Goal: Information Seeking & Learning: Learn about a topic

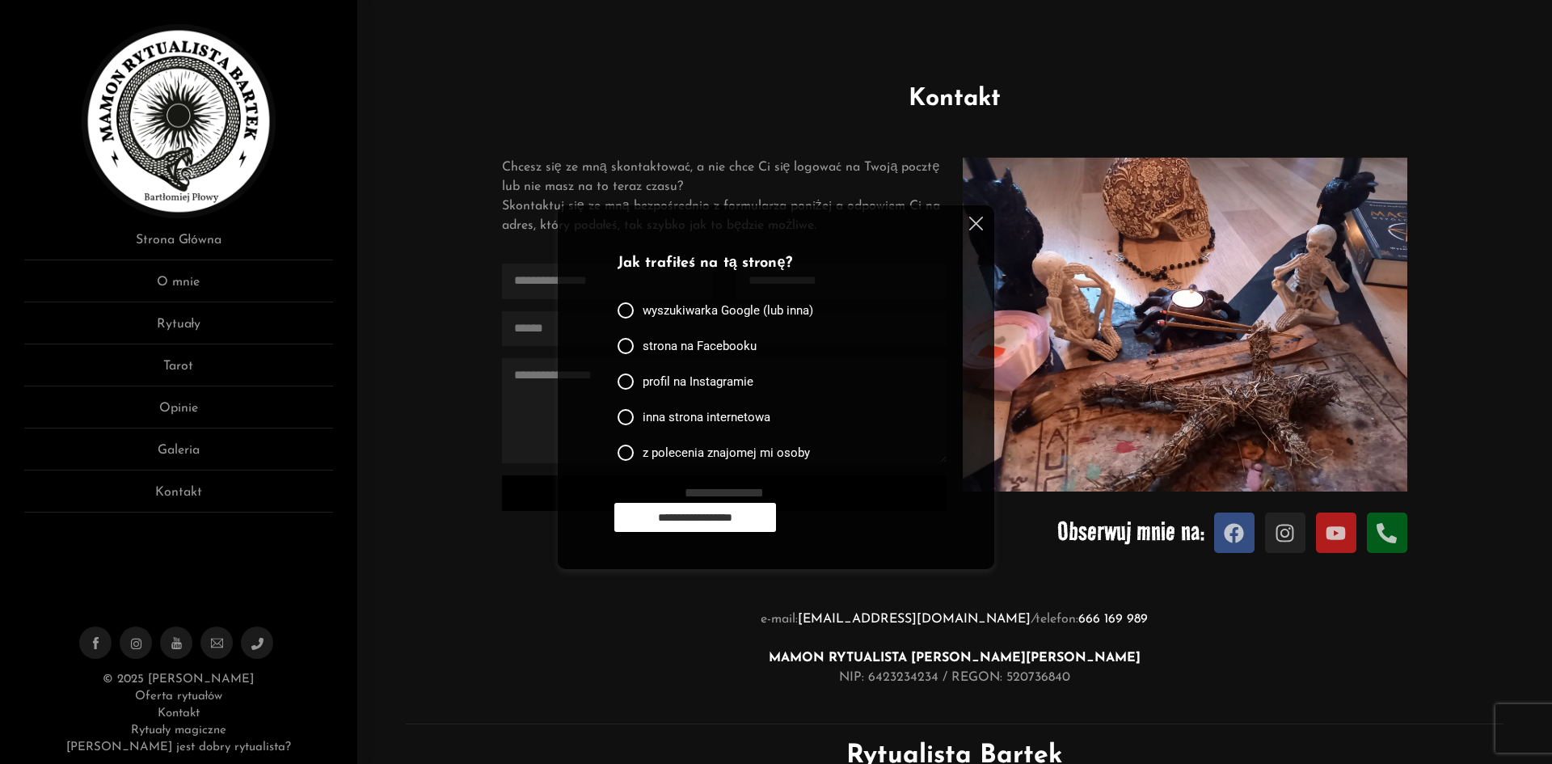
click at [981, 220] on img at bounding box center [976, 224] width 14 height 14
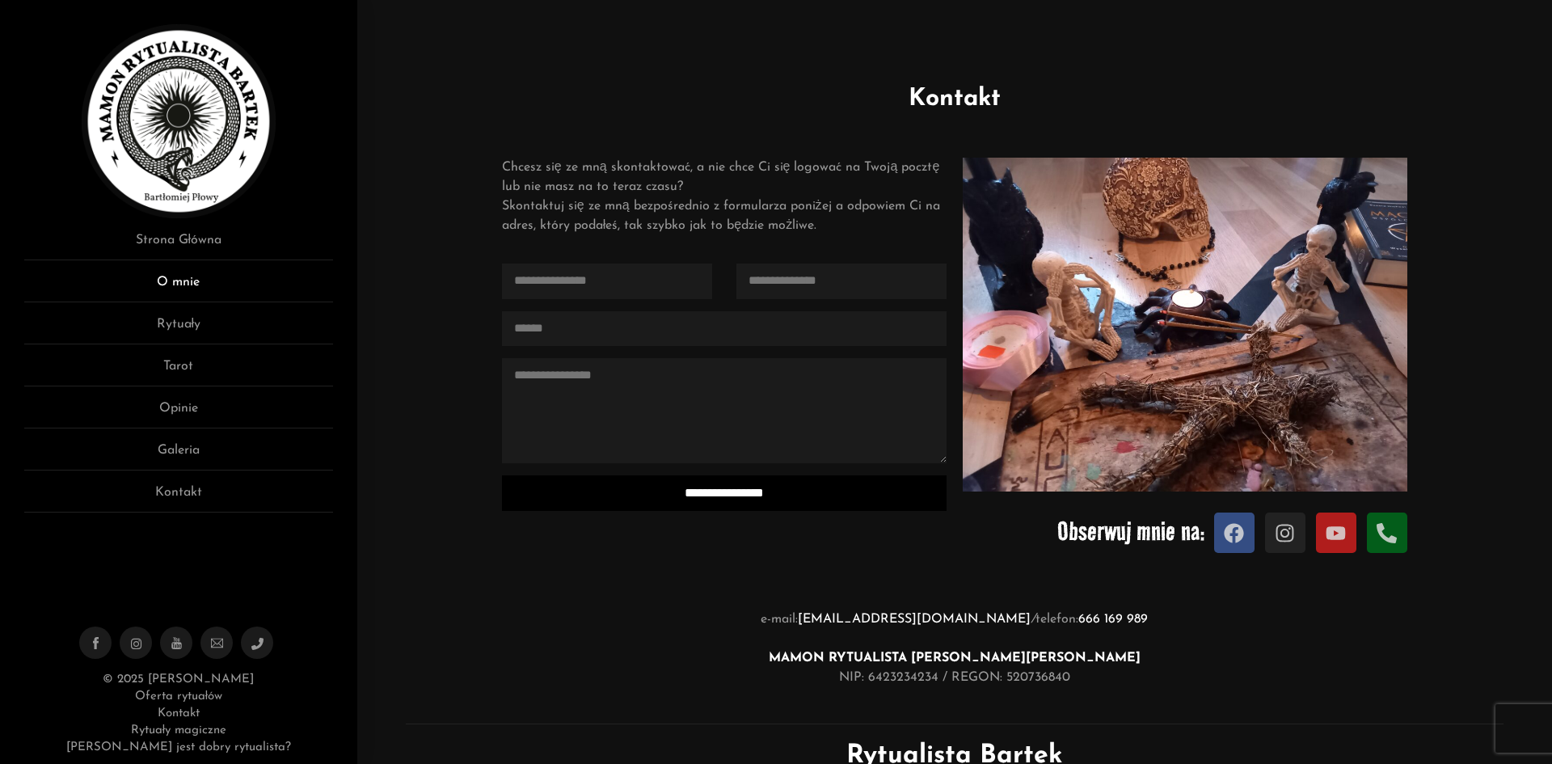
click at [201, 289] on link "O mnie" at bounding box center [178, 287] width 309 height 30
click at [198, 285] on link "O mnie" at bounding box center [178, 287] width 309 height 30
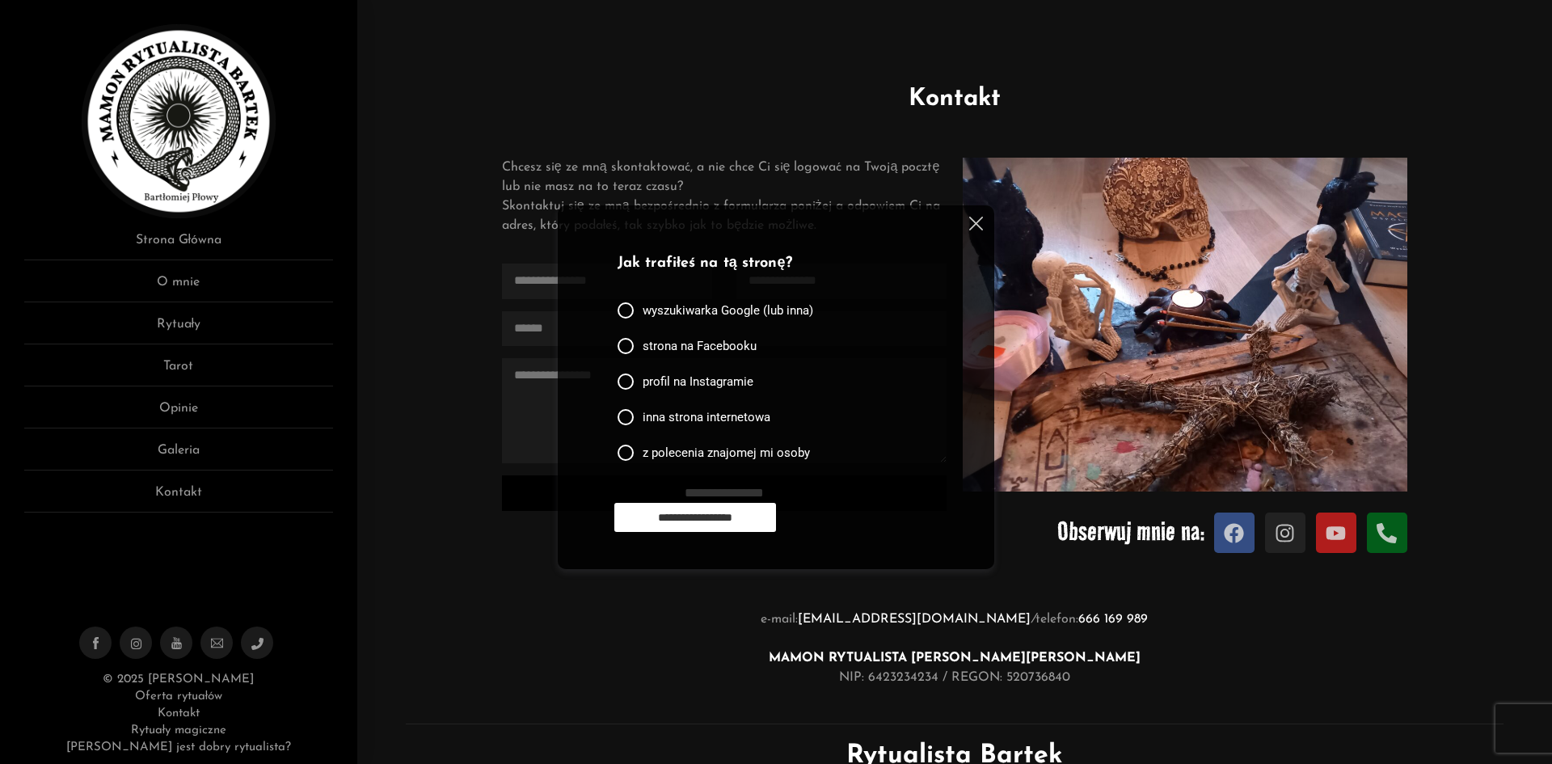
click at [978, 217] on img at bounding box center [976, 224] width 14 height 14
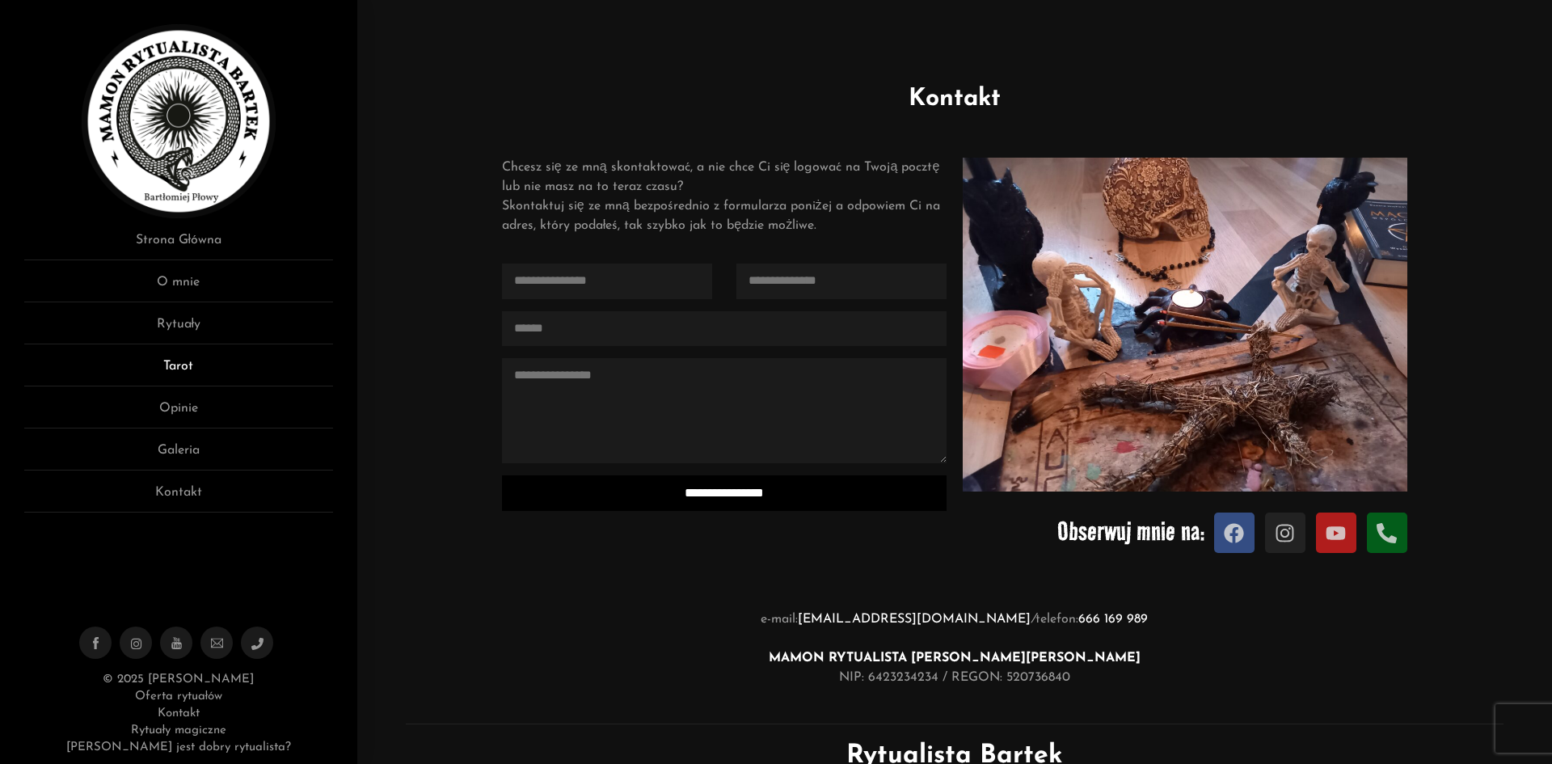
click at [188, 365] on link "Tarot" at bounding box center [178, 371] width 309 height 30
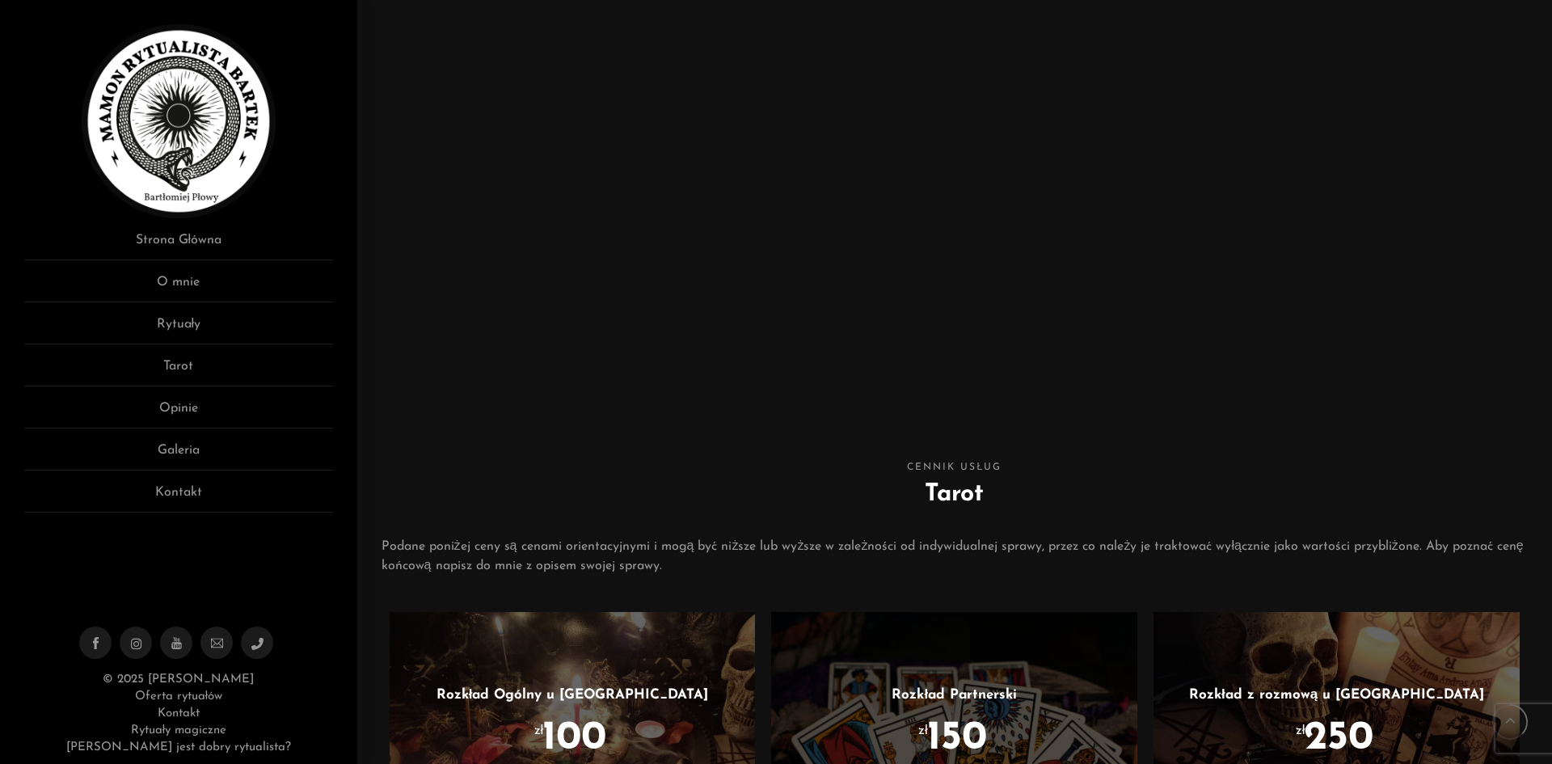
scroll to position [243, 0]
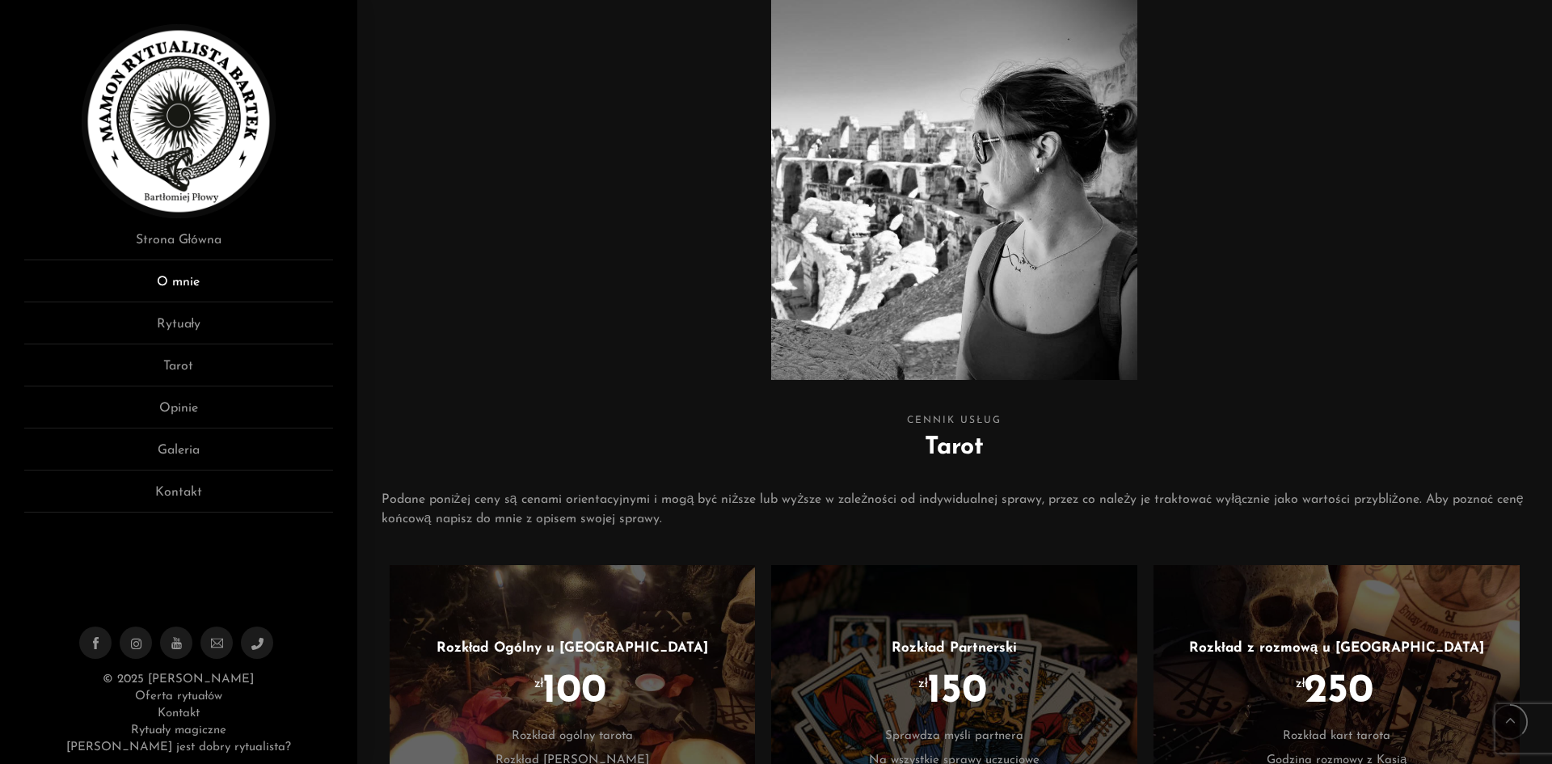
click at [182, 276] on link "O mnie" at bounding box center [178, 287] width 309 height 30
click at [184, 243] on link "Strona Główna" at bounding box center [178, 245] width 309 height 30
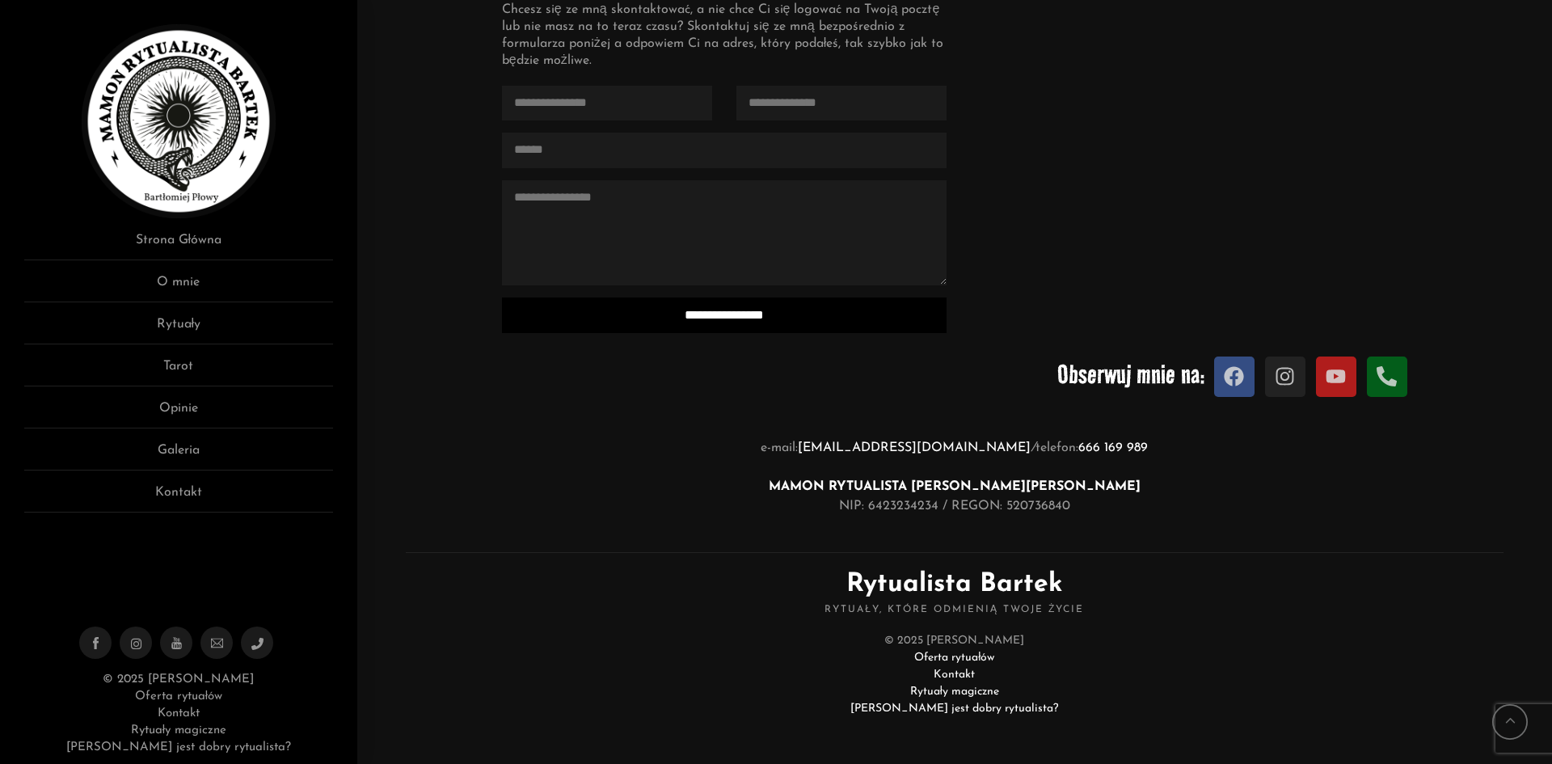
scroll to position [1874, 0]
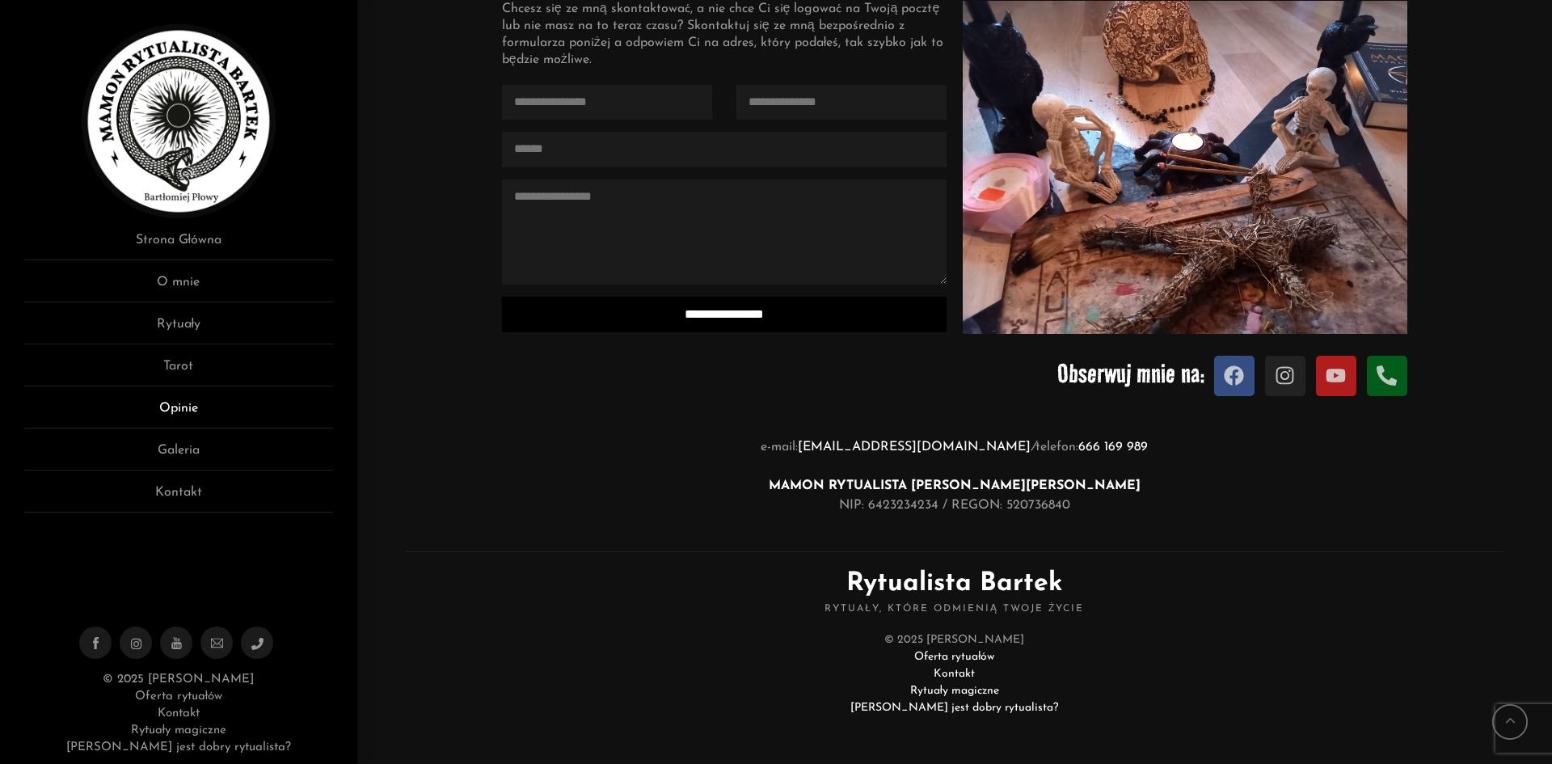
click at [208, 406] on link "Opinie" at bounding box center [178, 414] width 309 height 30
click at [211, 451] on link "Galeria" at bounding box center [178, 456] width 309 height 30
click at [167, 452] on link "Galeria" at bounding box center [178, 456] width 309 height 30
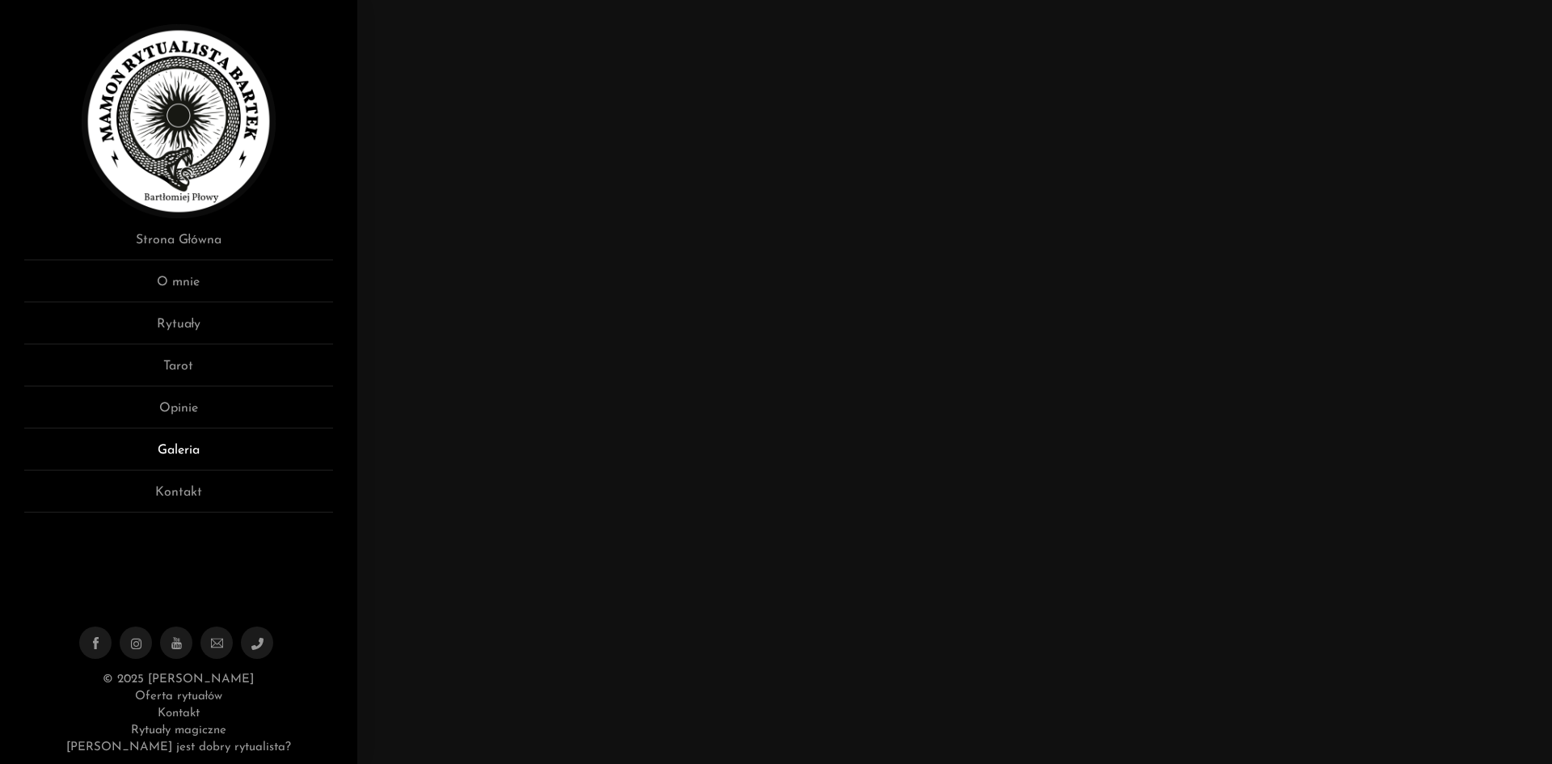
click at [184, 445] on link "Galeria" at bounding box center [178, 456] width 309 height 30
click at [184, 369] on link "Tarot" at bounding box center [178, 371] width 309 height 30
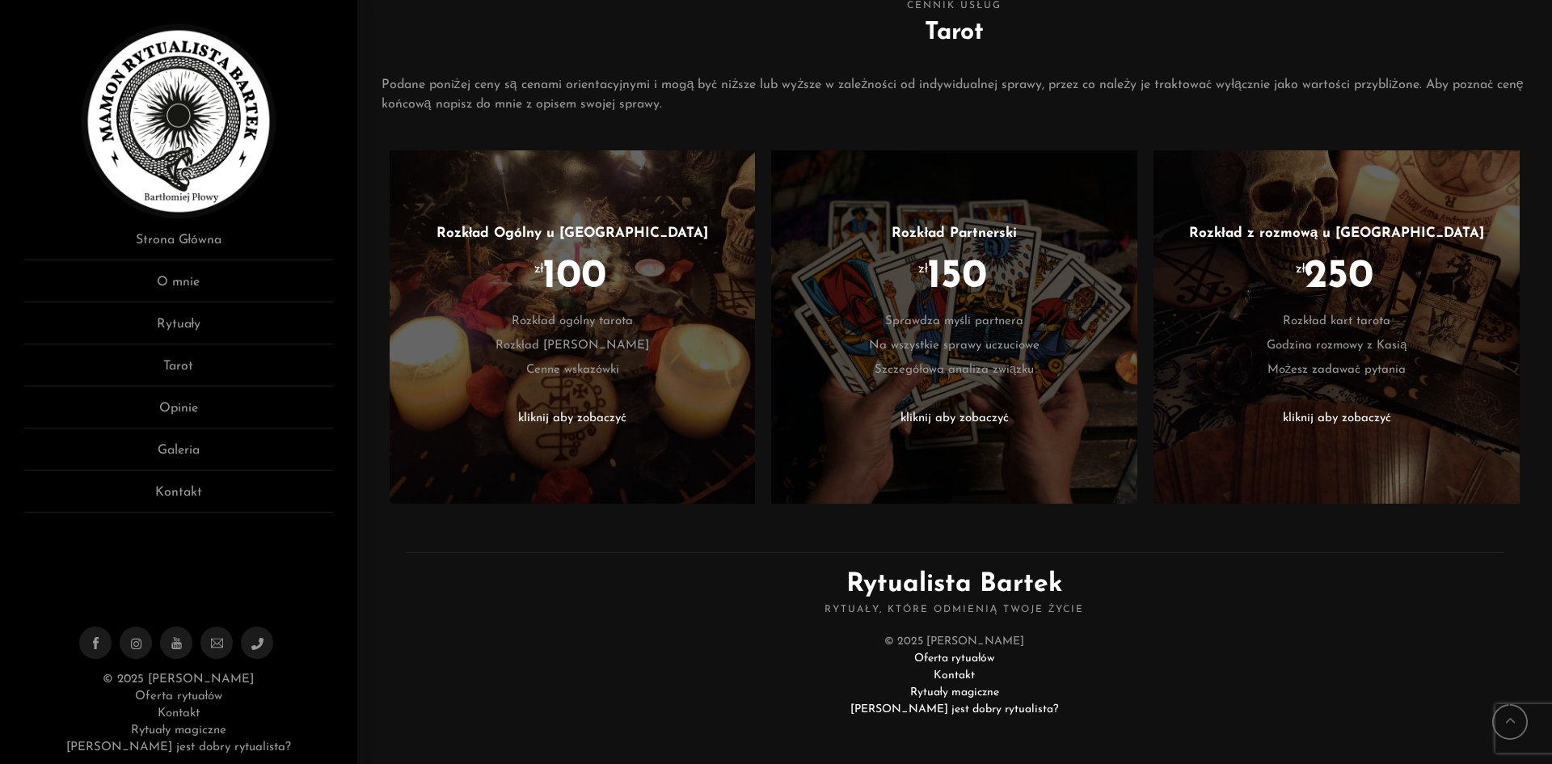
scroll to position [660, 0]
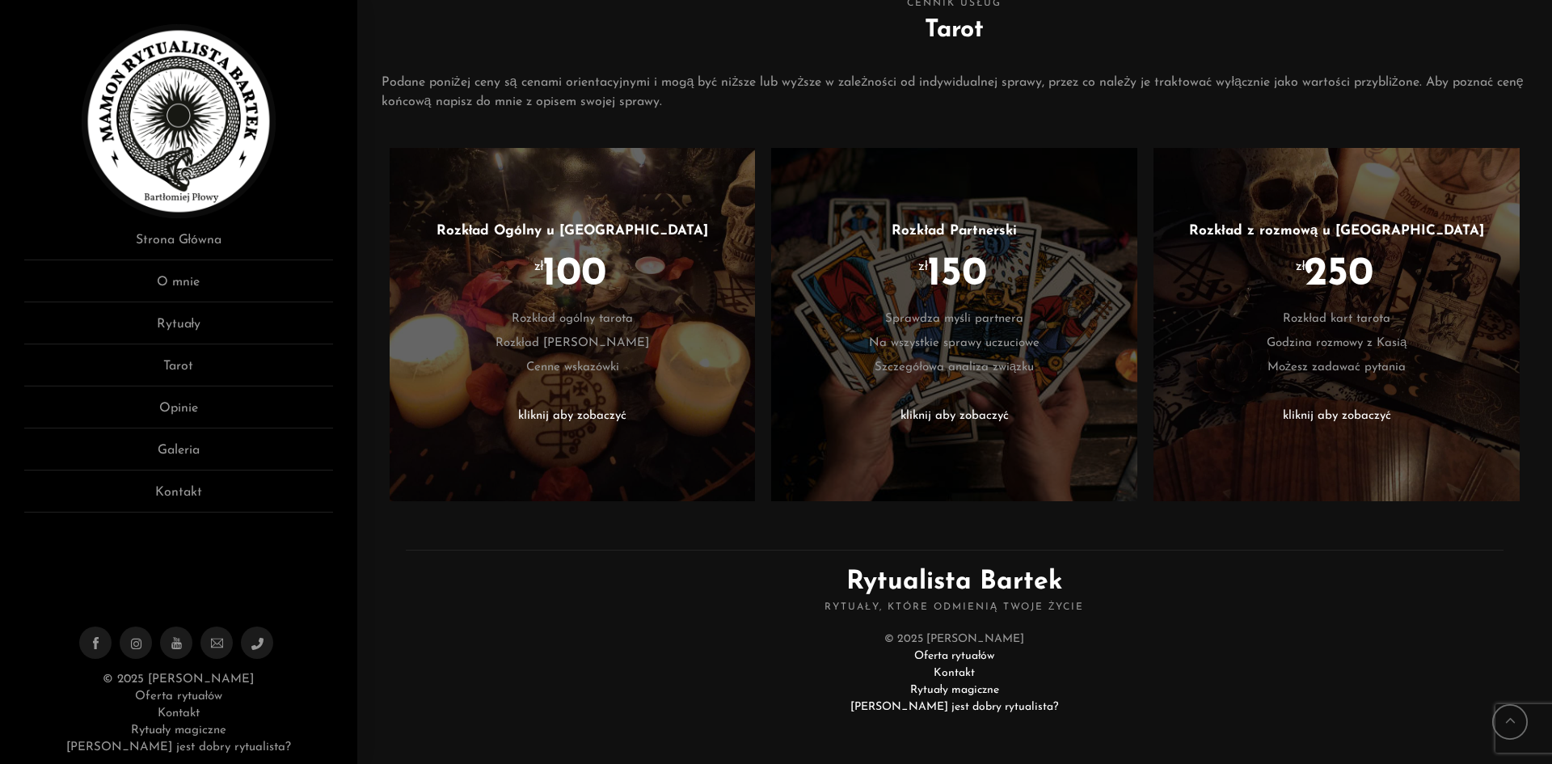
click at [1337, 417] on li "kliknij aby zobaczyć" at bounding box center [1337, 416] width 318 height 24
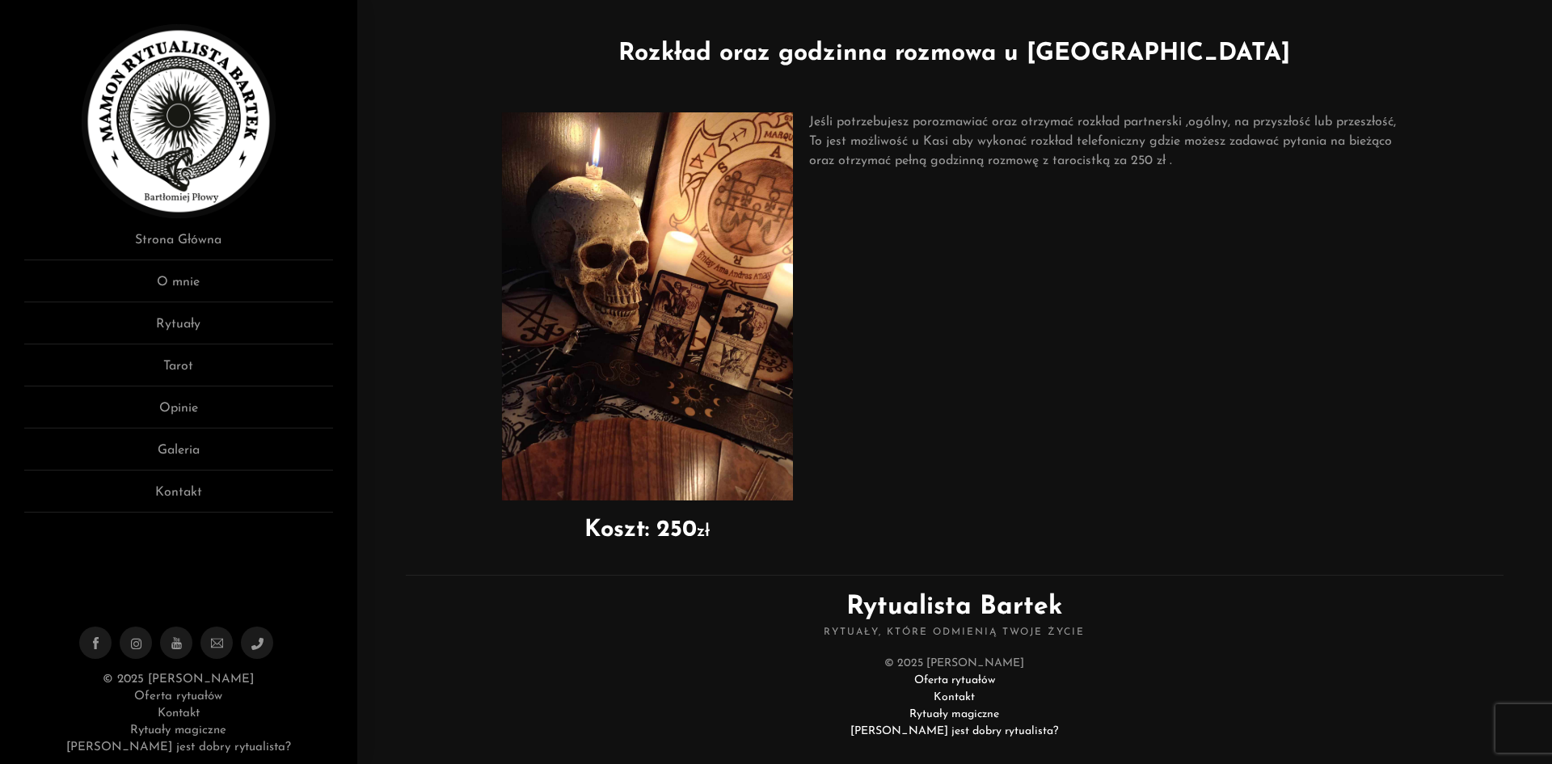
scroll to position [70, 0]
